Goal: Task Accomplishment & Management: Use online tool/utility

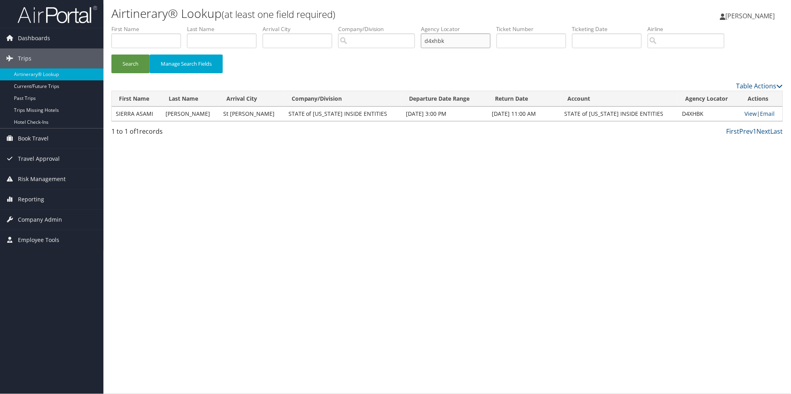
drag, startPoint x: 470, startPoint y: 38, endPoint x: 410, endPoint y: 37, distance: 59.7
click at [410, 25] on ul "First Name Last Name Departure City Arrival City Company/Division Airport/City …" at bounding box center [447, 25] width 672 height 0
click at [159, 47] on input "text" at bounding box center [146, 40] width 70 height 15
type input "[PERSON_NAME]"
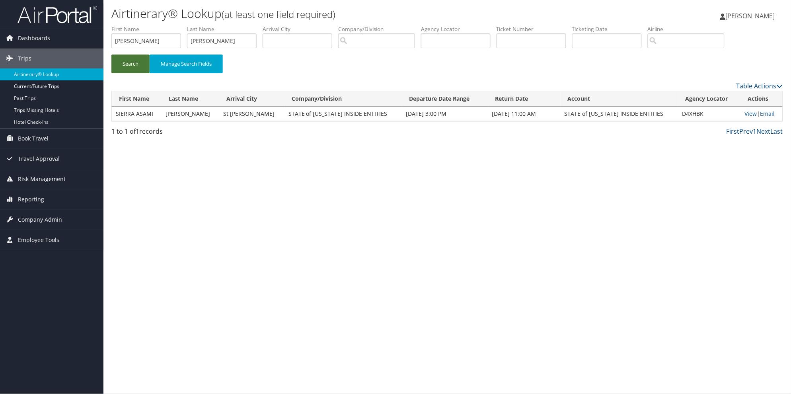
click at [116, 72] on button "Search" at bounding box center [130, 64] width 38 height 19
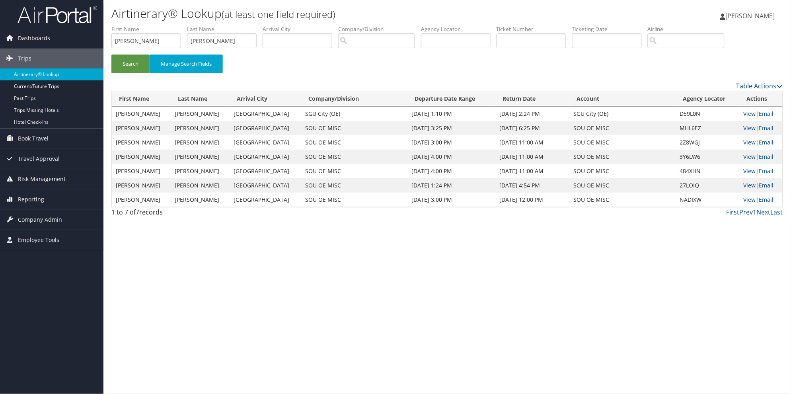
click at [744, 115] on link "View" at bounding box center [750, 114] width 12 height 8
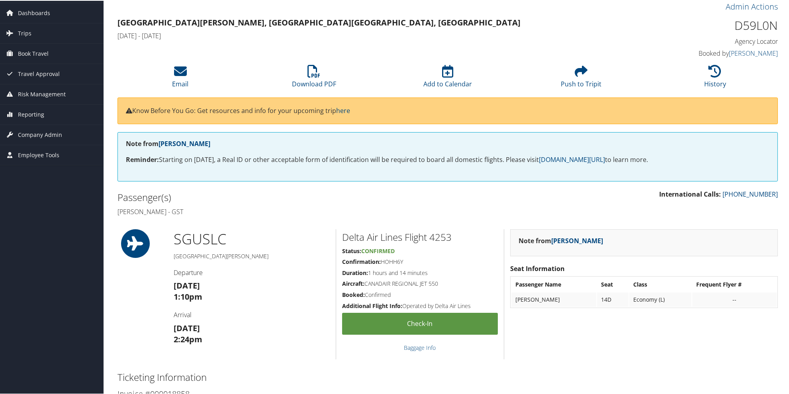
scroll to position [23, 0]
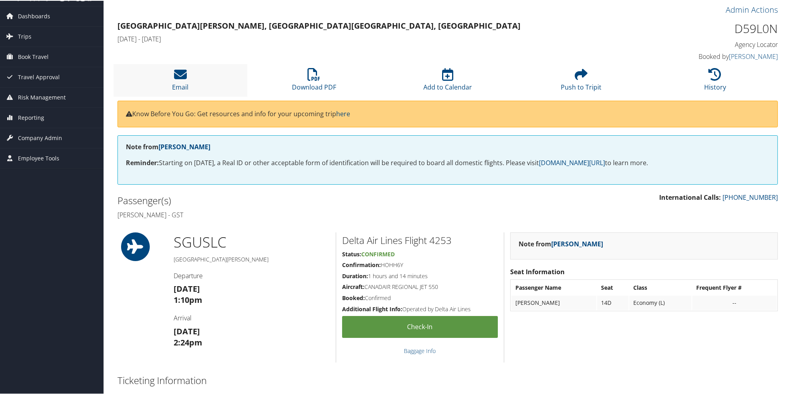
click at [186, 77] on li "Email" at bounding box center [180, 79] width 134 height 32
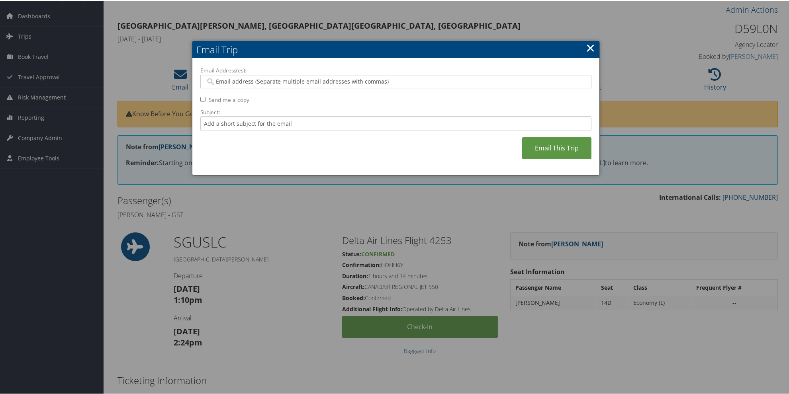
click at [213, 82] on input "Email Address(es):" at bounding box center [395, 81] width 380 height 8
type input "hpark@washingtoncity.org"
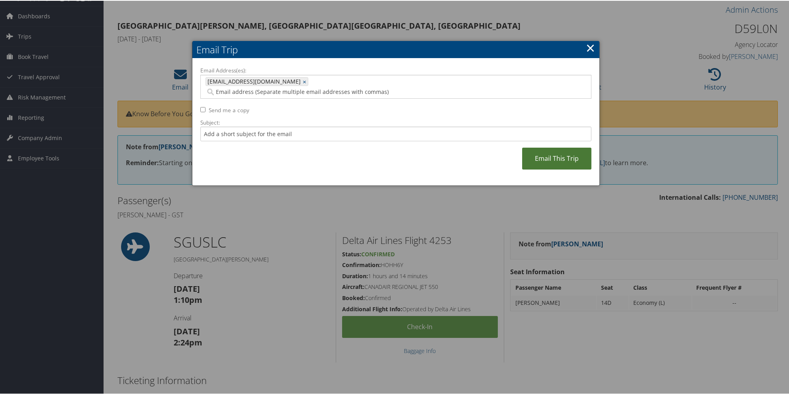
click at [546, 147] on link "Email This Trip" at bounding box center [556, 158] width 69 height 22
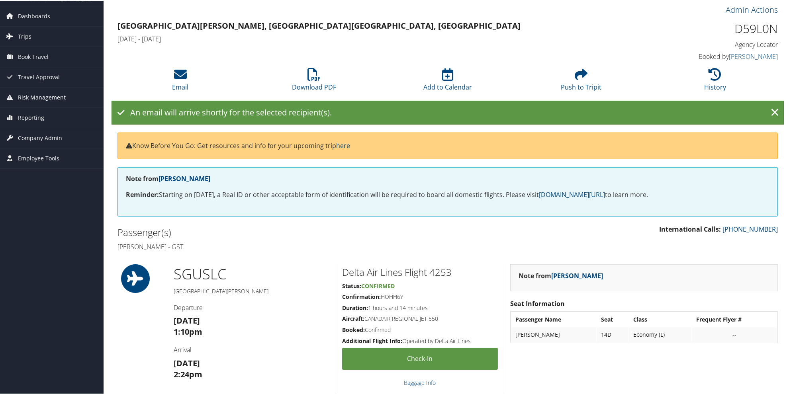
click at [29, 36] on span "Trips" at bounding box center [25, 36] width 14 height 20
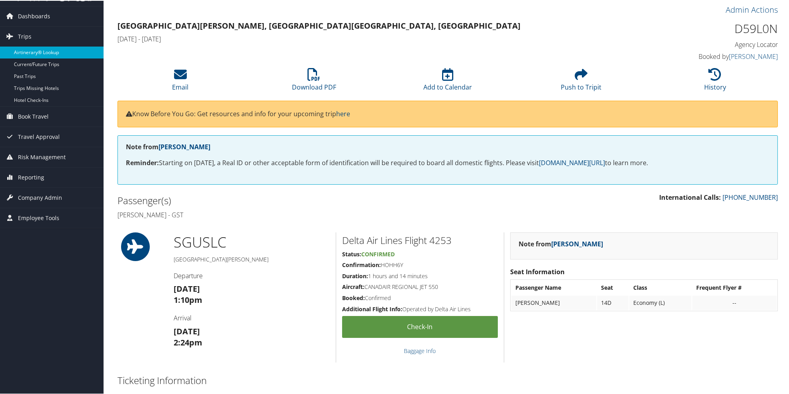
click at [49, 50] on link "Airtinerary® Lookup" at bounding box center [52, 52] width 104 height 12
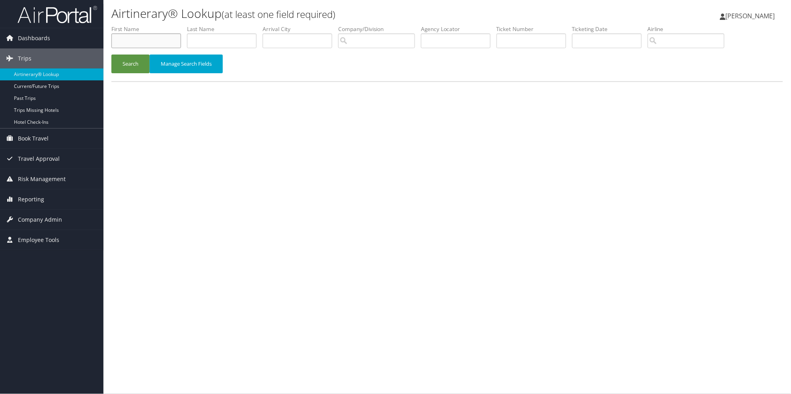
click at [144, 40] on input "text" at bounding box center [146, 40] width 70 height 15
type input "[PERSON_NAME]"
drag, startPoint x: 129, startPoint y: 59, endPoint x: 186, endPoint y: 58, distance: 57.3
click at [138, 75] on div "Search Manage Search Fields" at bounding box center [448, 68] width 684 height 27
drag, startPoint x: 212, startPoint y: 41, endPoint x: 178, endPoint y: 39, distance: 33.9
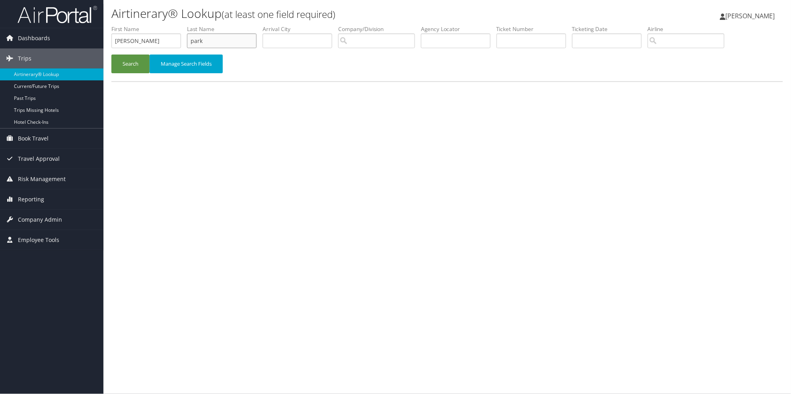
click at [178, 25] on ul "First Name [PERSON_NAME] Last Name park Departure City Arrival City Company/Div…" at bounding box center [447, 25] width 672 height 0
type input "[PERSON_NAME]"
click at [137, 62] on button "Search" at bounding box center [130, 64] width 38 height 19
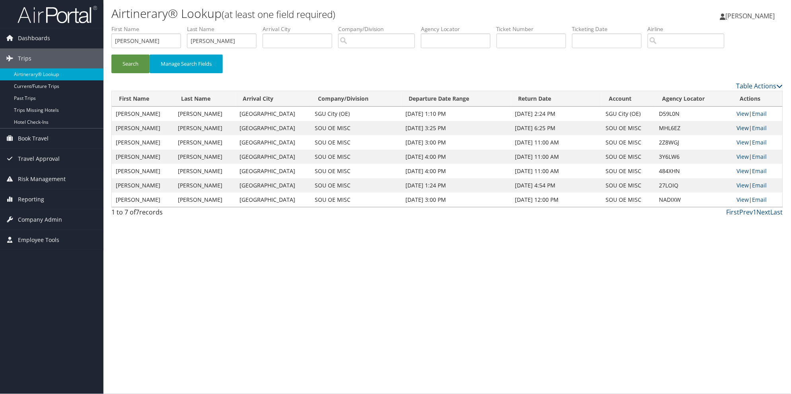
click at [742, 128] on link "View" at bounding box center [743, 128] width 12 height 8
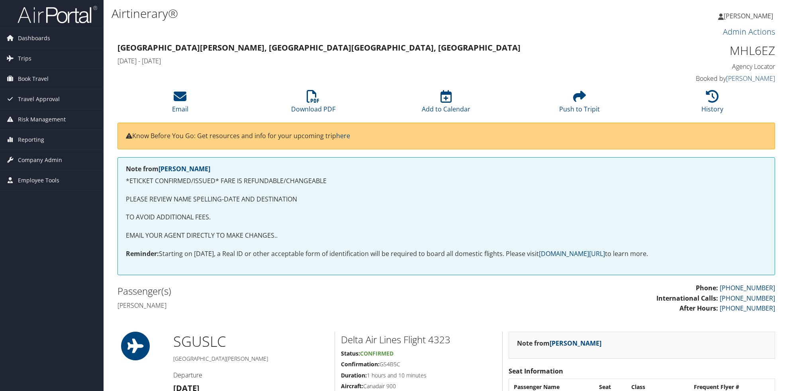
scroll to position [462, 0]
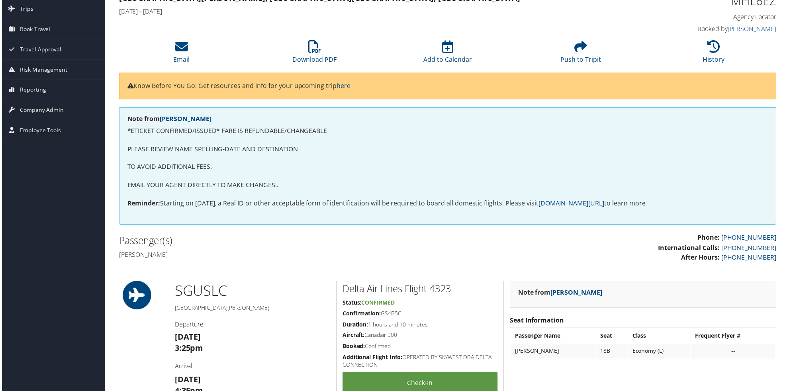
scroll to position [0, 0]
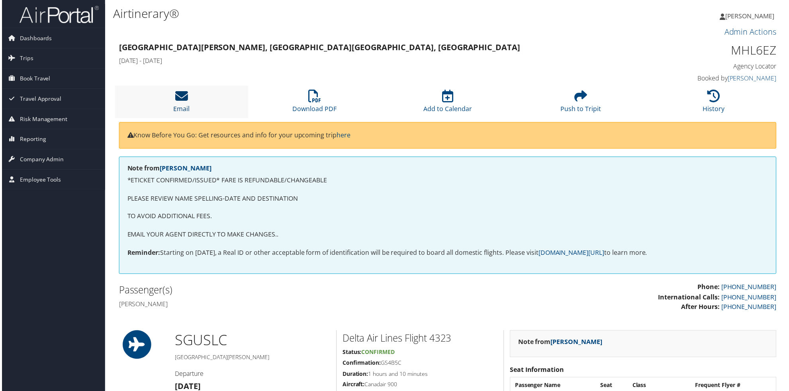
click at [182, 98] on icon at bounding box center [180, 96] width 13 height 13
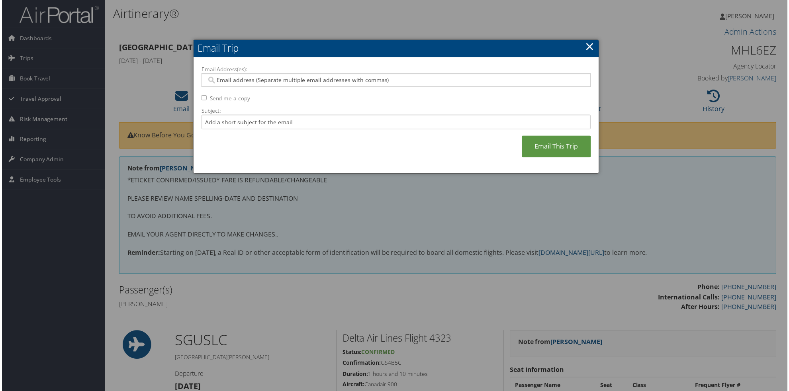
click at [216, 80] on input "Email Address(es):" at bounding box center [395, 80] width 380 height 8
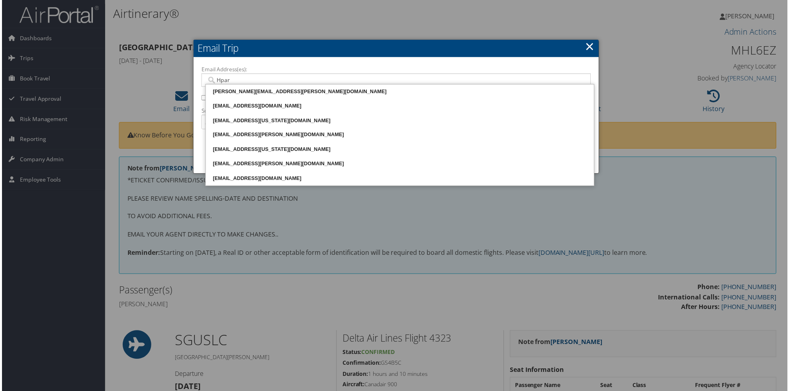
type input "Hpark"
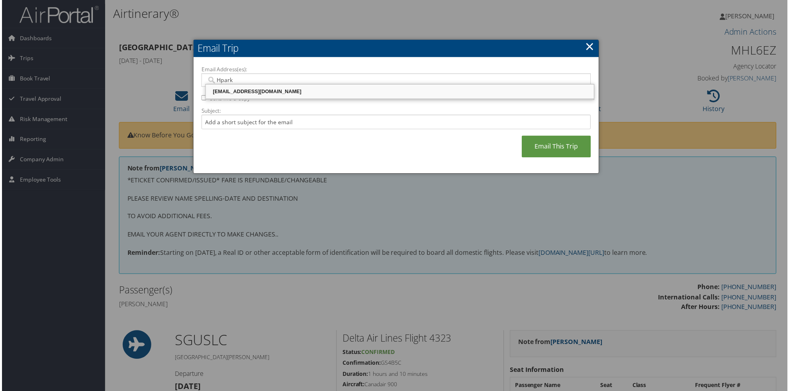
type input "hpark@washingtoncity.org"
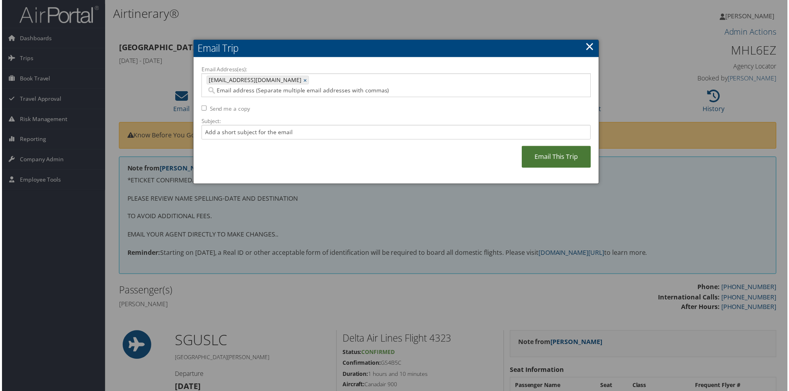
click at [556, 148] on link "Email This Trip" at bounding box center [556, 158] width 69 height 22
